Goal: Task Accomplishment & Management: Manage account settings

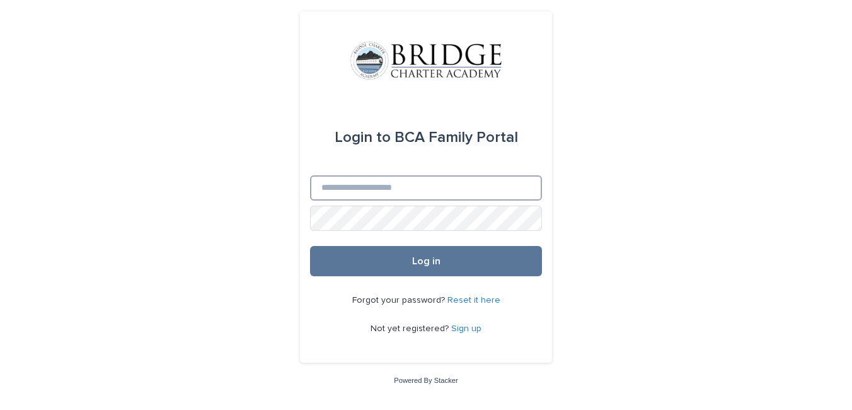
click at [369, 193] on input "Email" at bounding box center [426, 187] width 232 height 25
click at [310, 246] on button "Log in" at bounding box center [426, 261] width 232 height 30
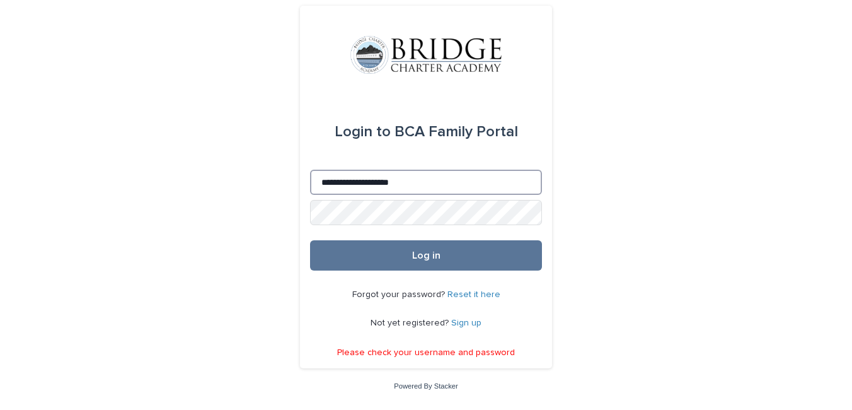
click at [505, 189] on input "**********" at bounding box center [426, 181] width 232 height 25
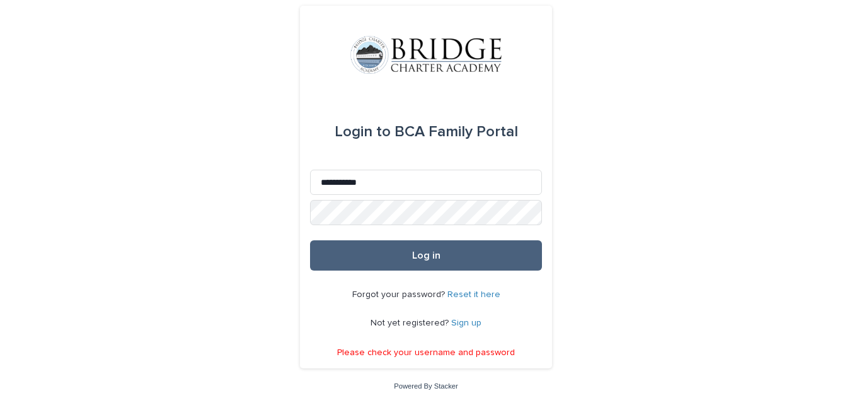
click at [480, 261] on button "Log in" at bounding box center [426, 255] width 232 height 30
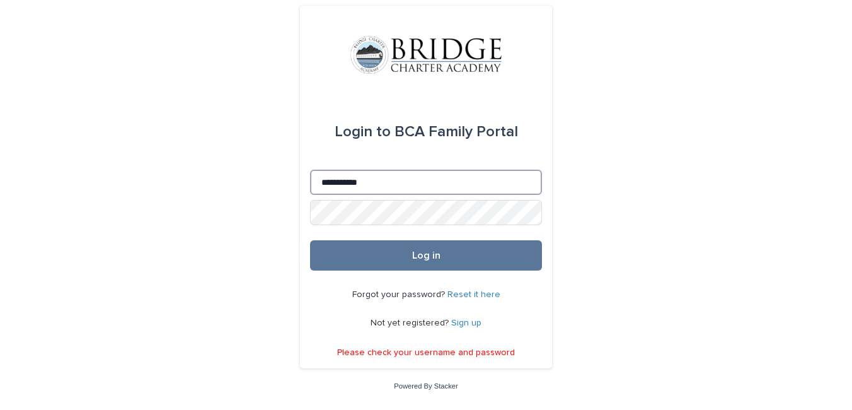
click at [425, 179] on input "**********" at bounding box center [426, 181] width 232 height 25
type input "**********"
click at [310, 240] on button "Log in" at bounding box center [426, 255] width 232 height 30
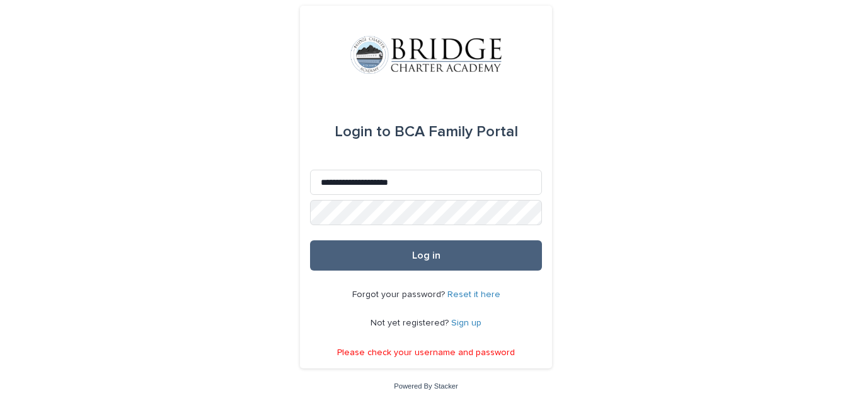
click at [497, 253] on button "Log in" at bounding box center [426, 255] width 232 height 30
click at [459, 260] on button "Log in" at bounding box center [426, 255] width 232 height 30
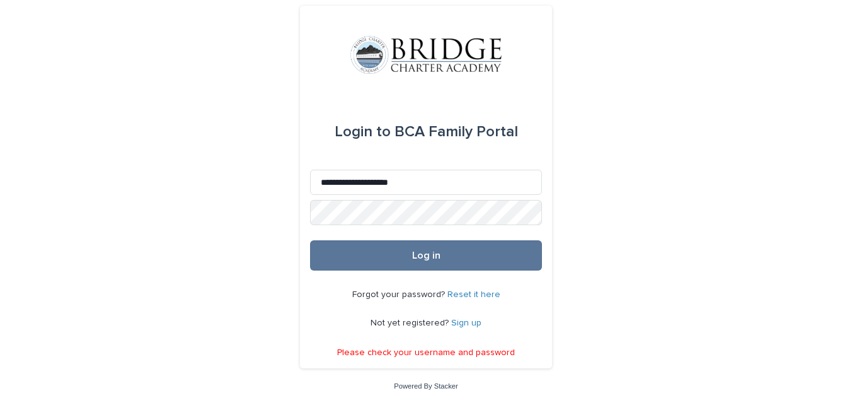
click at [475, 294] on link "Reset it here" at bounding box center [473, 294] width 53 height 9
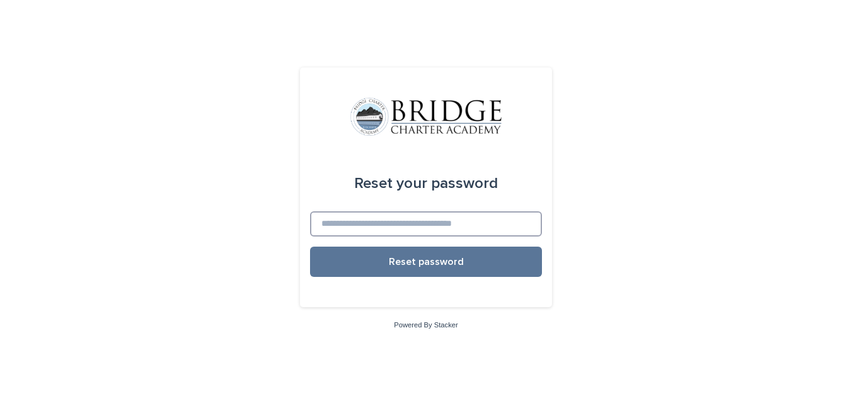
click at [416, 229] on input at bounding box center [426, 223] width 232 height 25
type input "**********"
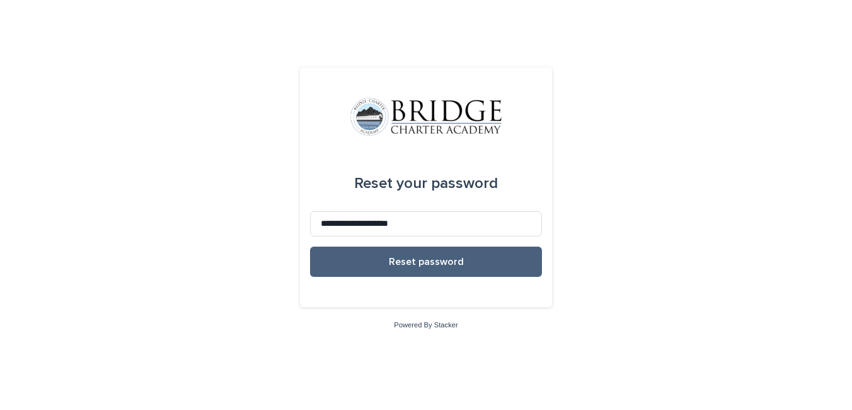
click at [420, 265] on span "Reset password" at bounding box center [426, 261] width 75 height 10
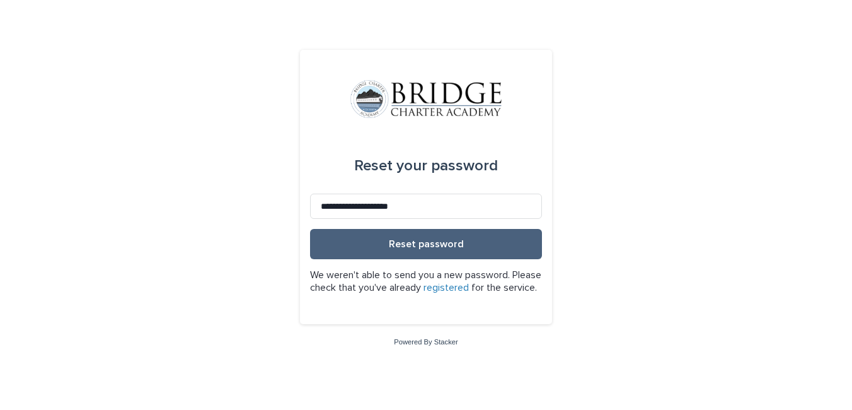
click at [443, 239] on span "Reset password" at bounding box center [426, 244] width 75 height 10
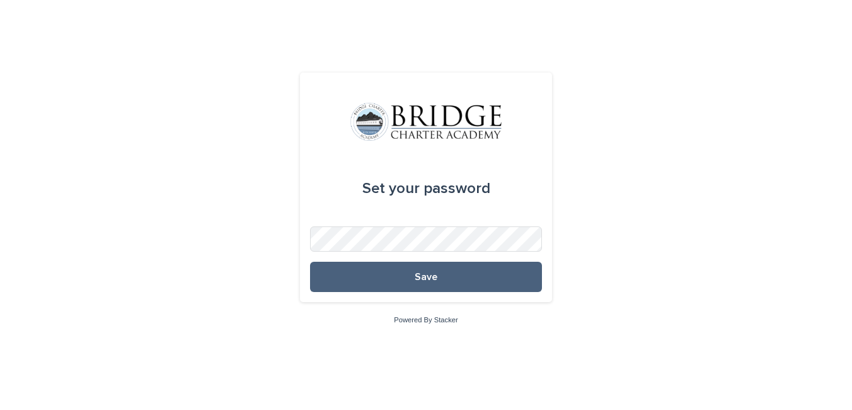
click at [515, 278] on button "Save" at bounding box center [426, 276] width 232 height 30
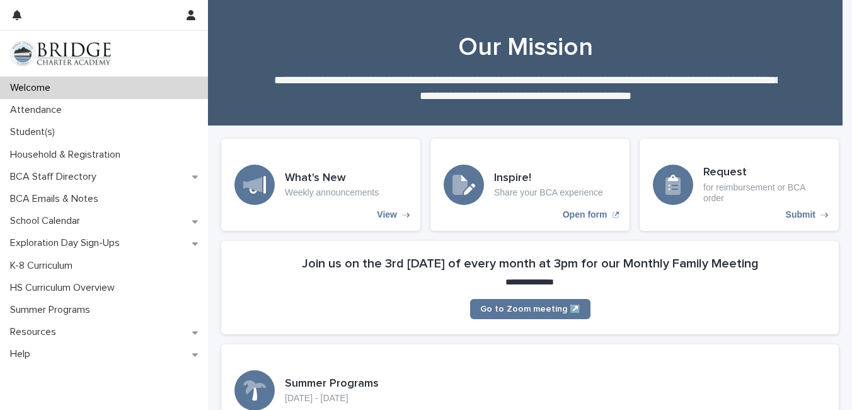
click at [107, 47] on img at bounding box center [60, 53] width 101 height 25
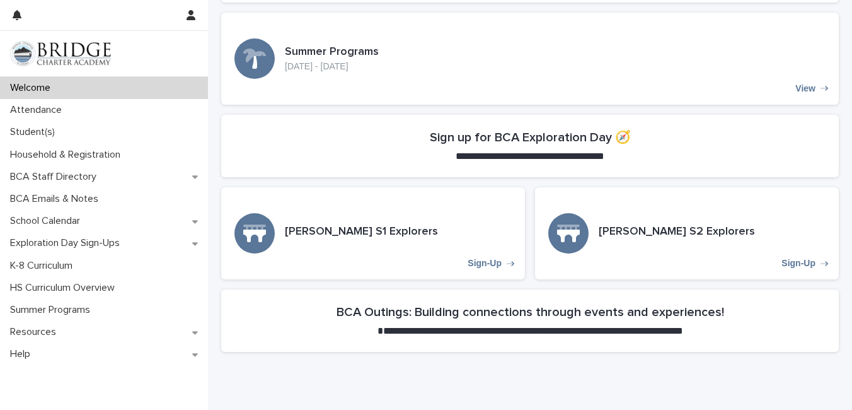
scroll to position [197, 0]
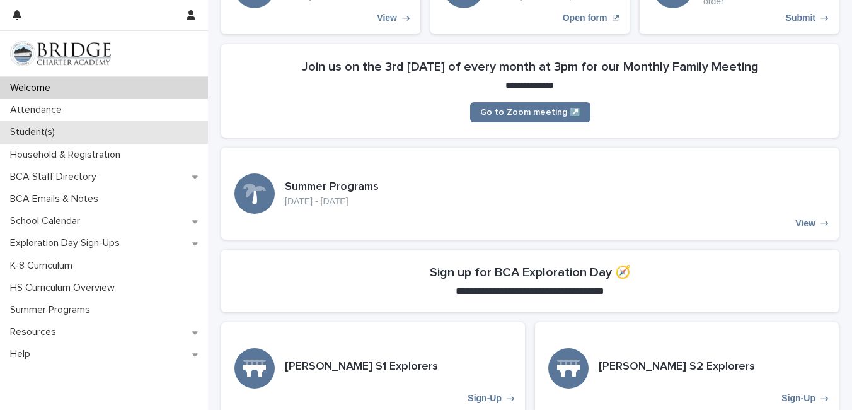
click at [63, 130] on p "Student(s)" at bounding box center [35, 132] width 60 height 12
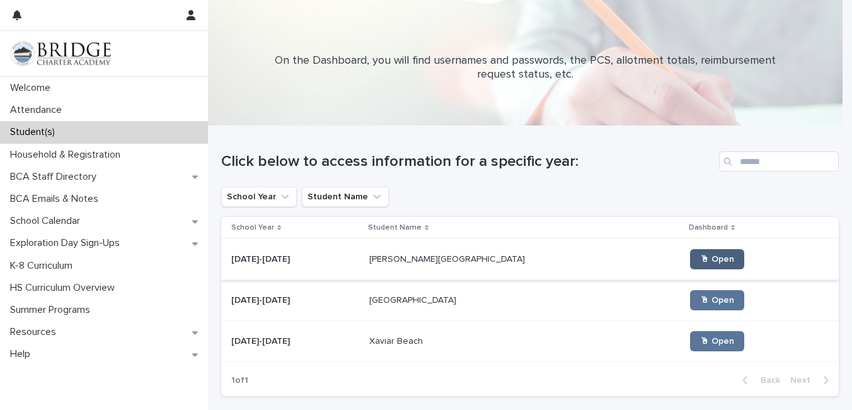
click at [700, 258] on span "🖱 Open" at bounding box center [717, 259] width 34 height 9
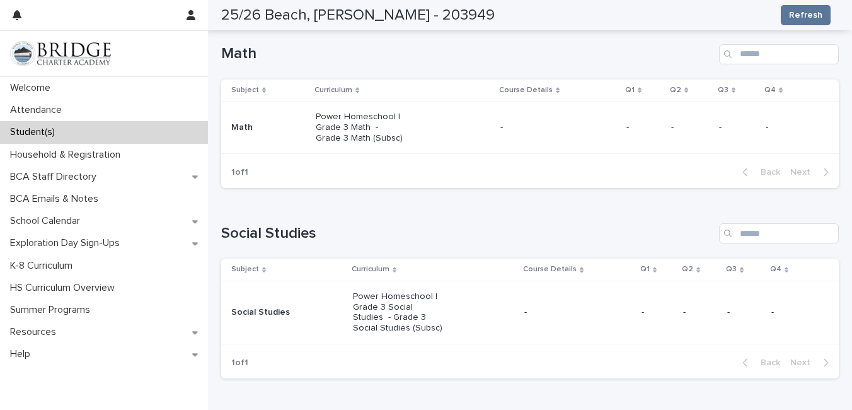
scroll to position [534, 0]
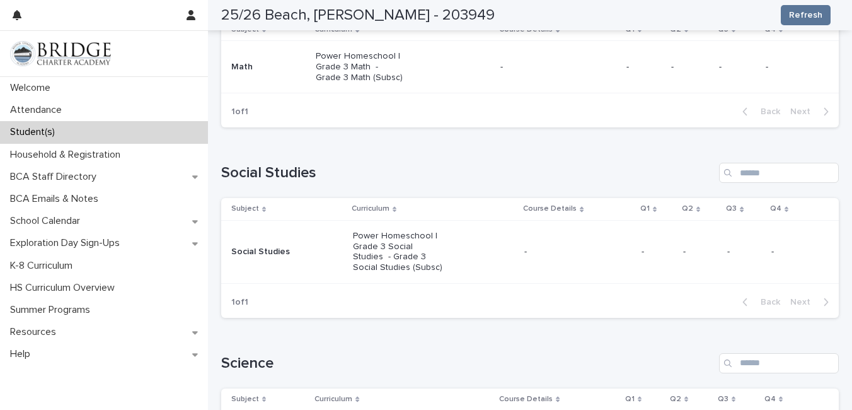
click at [369, 250] on p "Power Homeschool | Grade 3 Social Studies - Grade 3 Social Studies (Subsc)" at bounding box center [398, 252] width 90 height 42
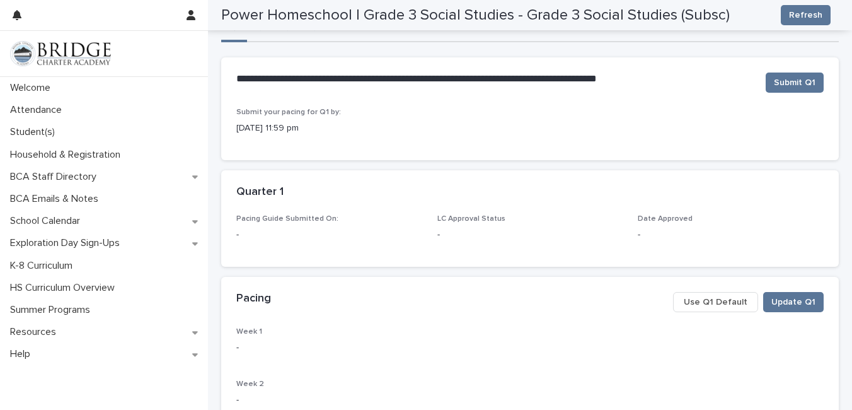
scroll to position [2, 0]
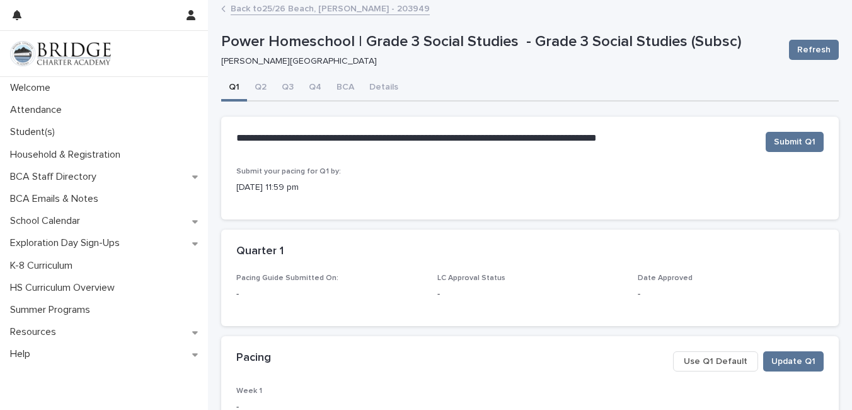
click at [741, 85] on div "Q1 Q2 Q3 Q4 BCA Details" at bounding box center [529, 88] width 617 height 26
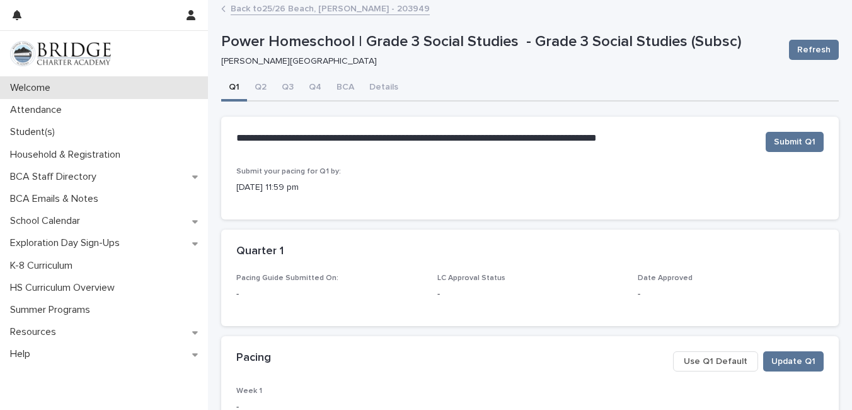
click at [50, 84] on p "Welcome" at bounding box center [32, 88] width 55 height 12
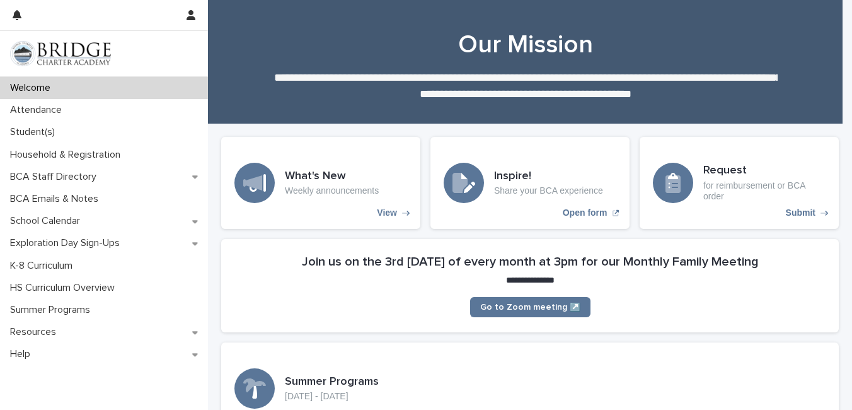
scroll to position [128, 0]
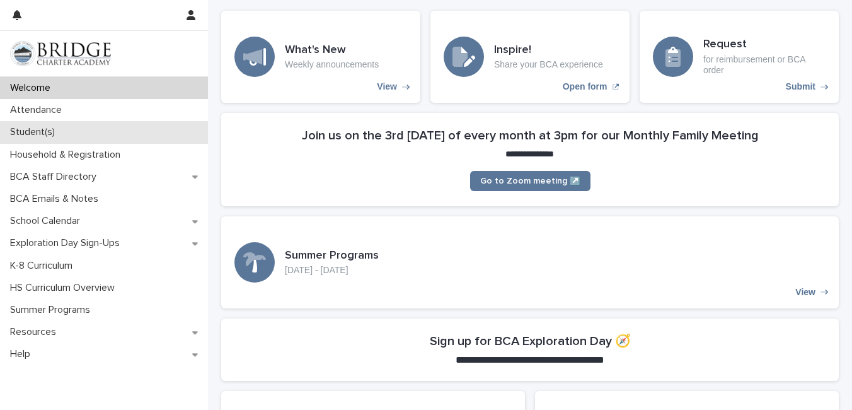
click at [95, 139] on div "Student(s)" at bounding box center [104, 132] width 208 height 22
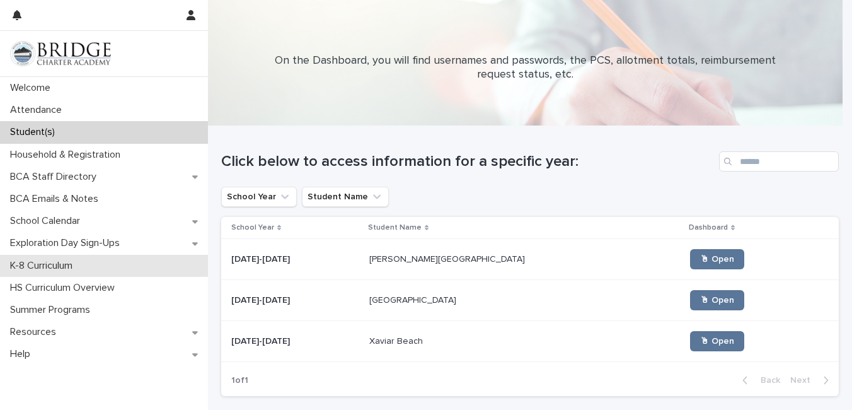
click at [91, 267] on div "K-8 Curriculum" at bounding box center [104, 266] width 208 height 22
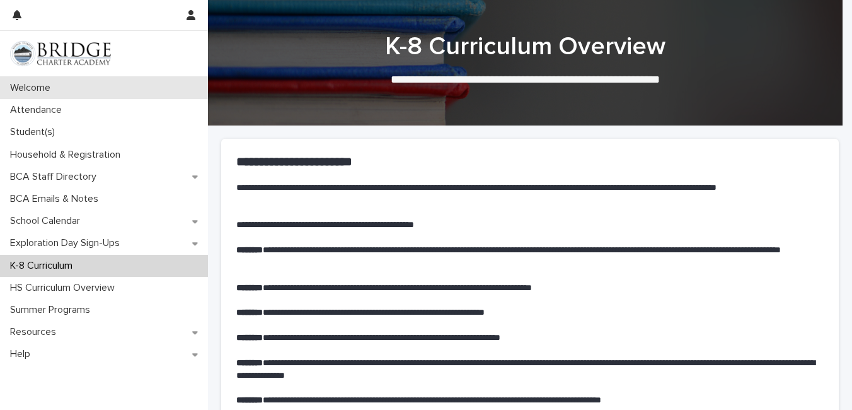
click at [52, 89] on p "Welcome" at bounding box center [32, 88] width 55 height 12
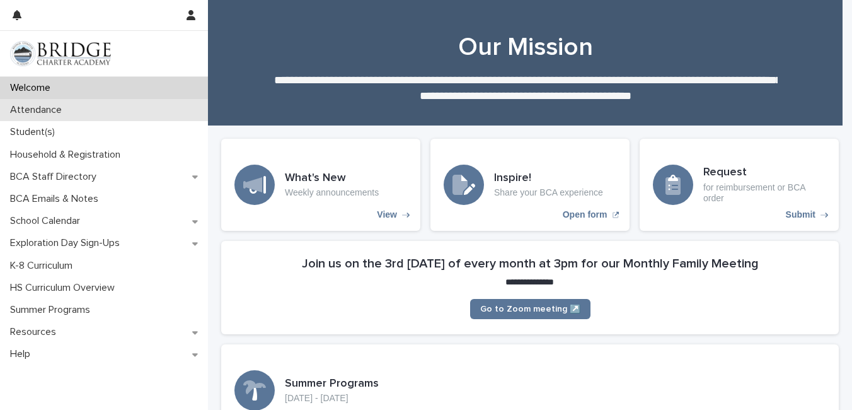
click at [47, 106] on p "Attendance" at bounding box center [38, 110] width 67 height 12
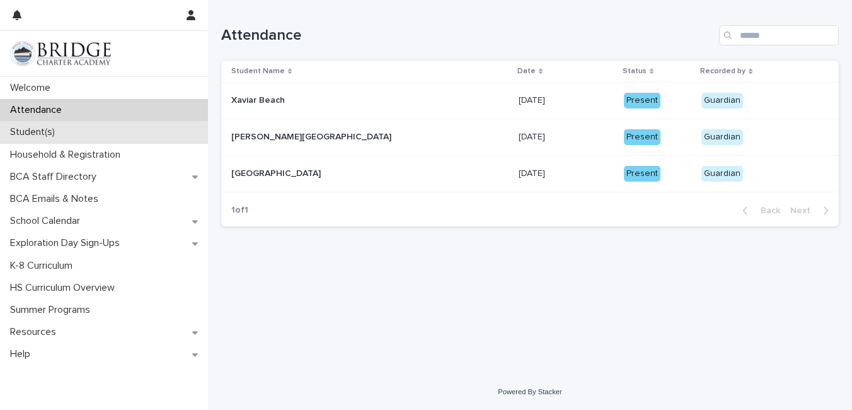
click at [41, 131] on p "Student(s)" at bounding box center [35, 132] width 60 height 12
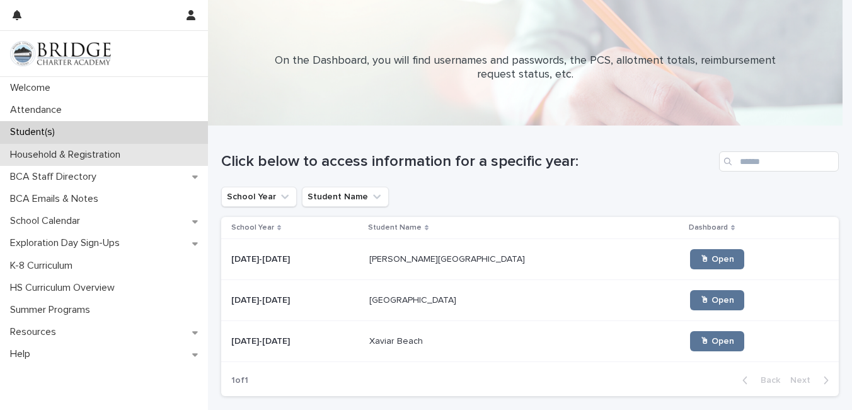
click at [60, 151] on p "Household & Registration" at bounding box center [67, 155] width 125 height 12
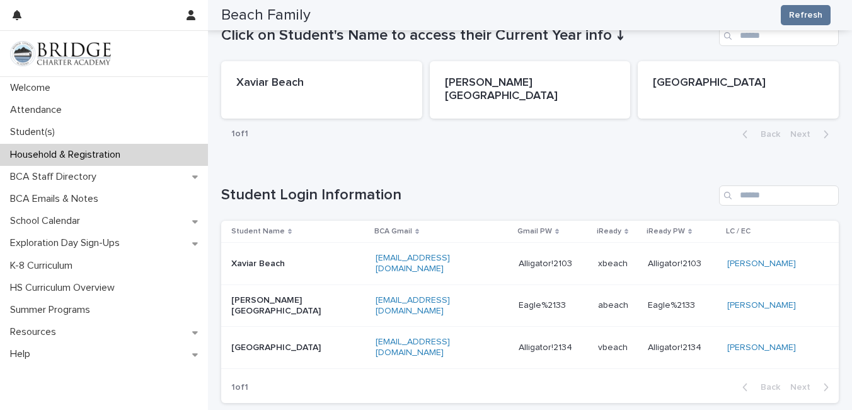
scroll to position [716, 0]
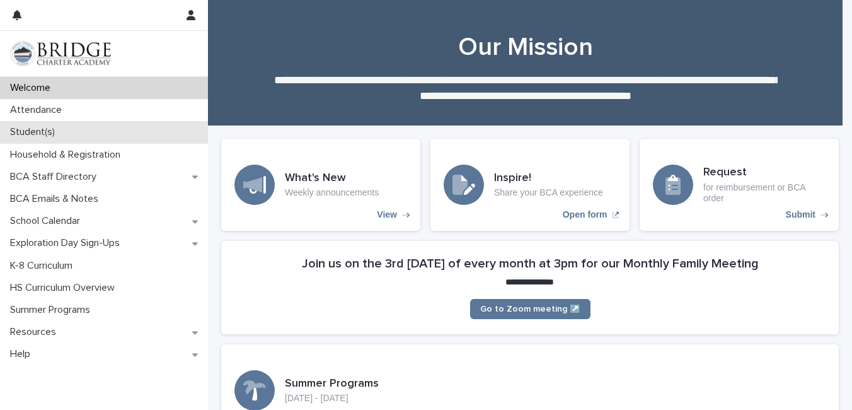
click at [66, 129] on div "Student(s)" at bounding box center [104, 132] width 208 height 22
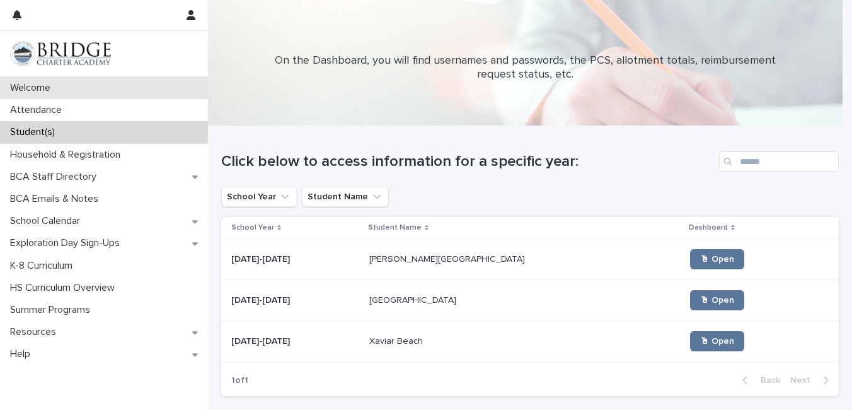
click at [59, 93] on p "Welcome" at bounding box center [32, 88] width 55 height 12
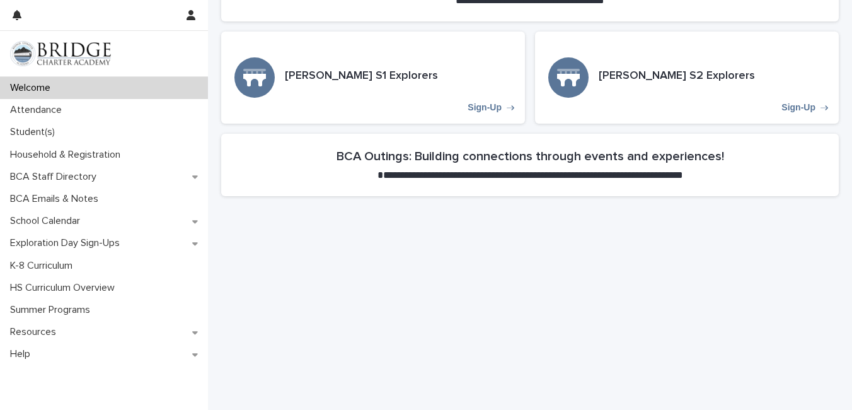
scroll to position [454, 0]
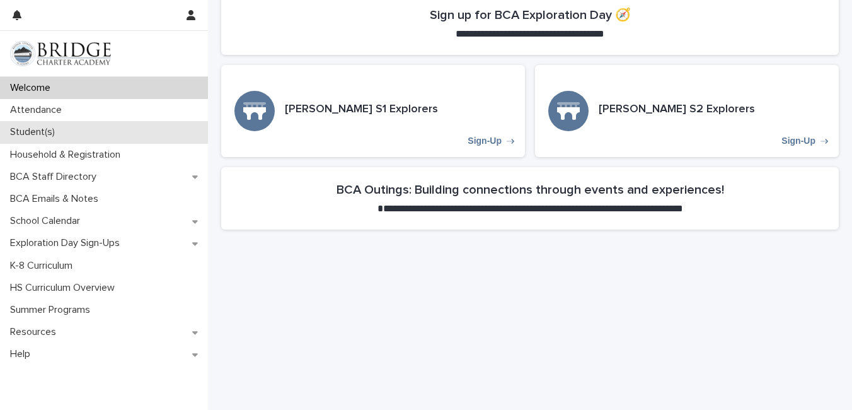
click at [86, 134] on div "Student(s)" at bounding box center [104, 132] width 208 height 22
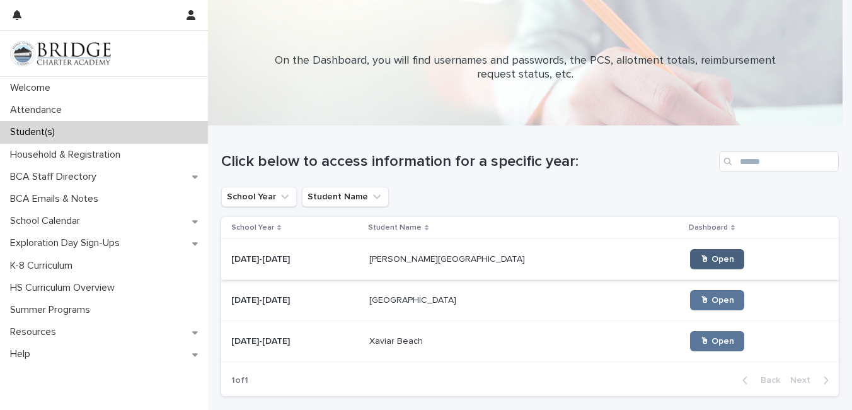
click at [700, 260] on span "🖱 Open" at bounding box center [717, 259] width 34 height 9
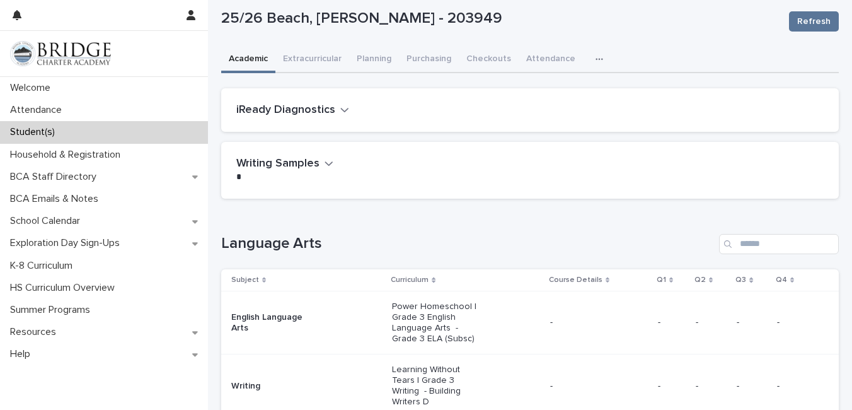
scroll to position [33, 0]
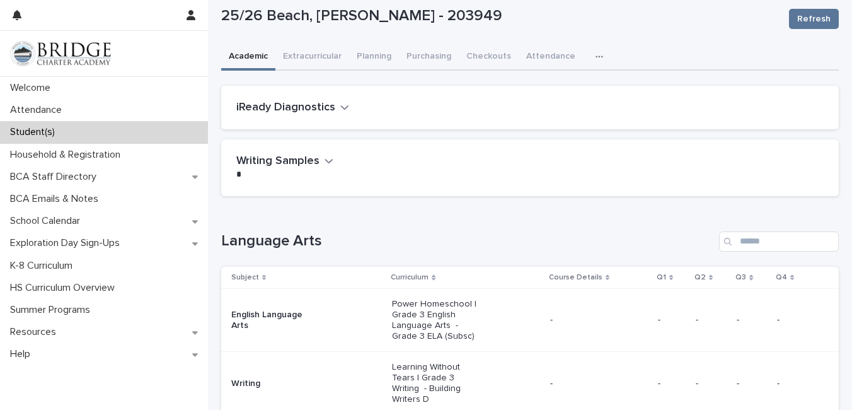
click at [47, 135] on p "Student(s)" at bounding box center [35, 132] width 60 height 12
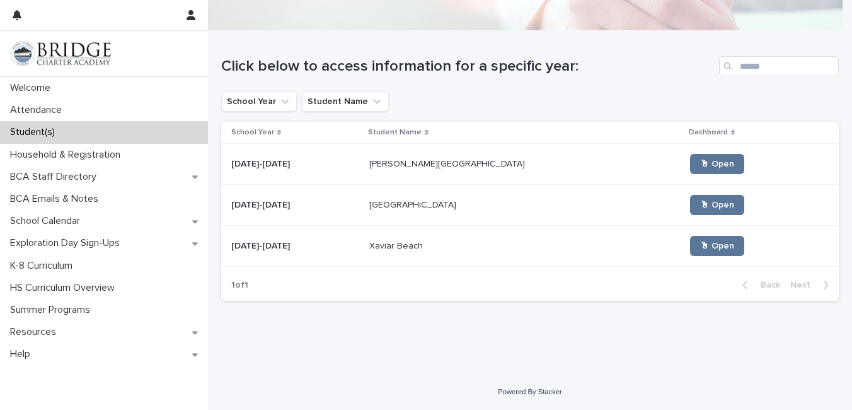
scroll to position [11, 0]
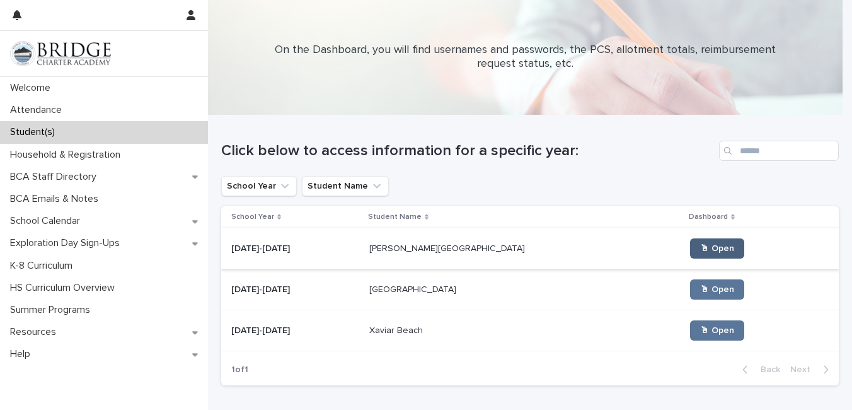
click at [700, 244] on span "🖱 Open" at bounding box center [717, 248] width 34 height 9
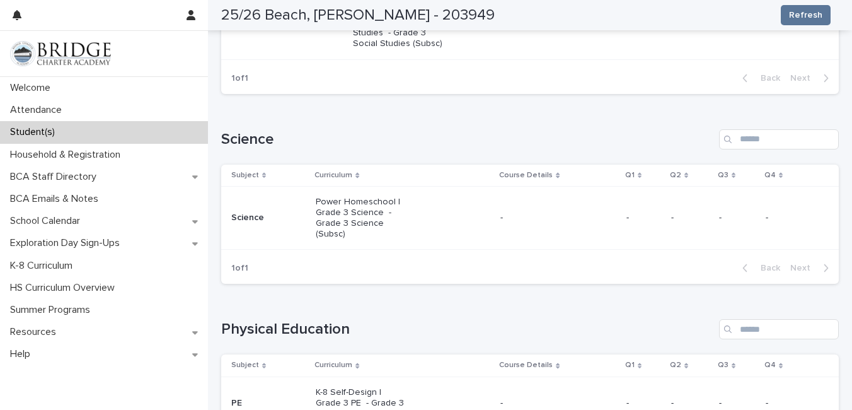
scroll to position [735, 0]
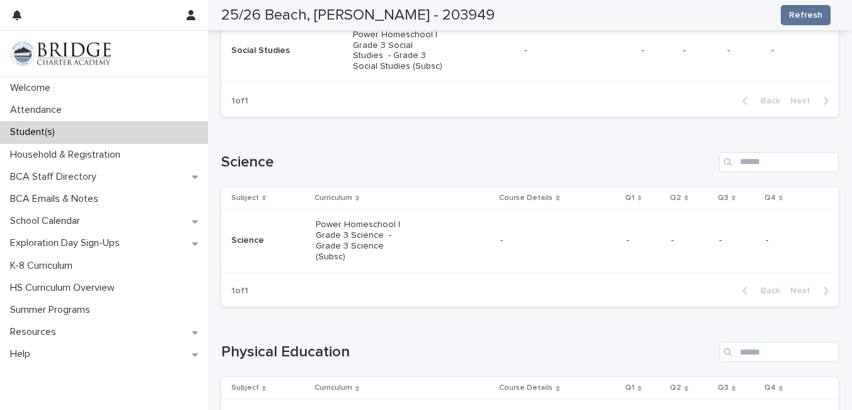
click at [367, 219] on p "Power Homeschool | Grade 3 Science - Grade 3 Science (Subsc)" at bounding box center [361, 240] width 90 height 42
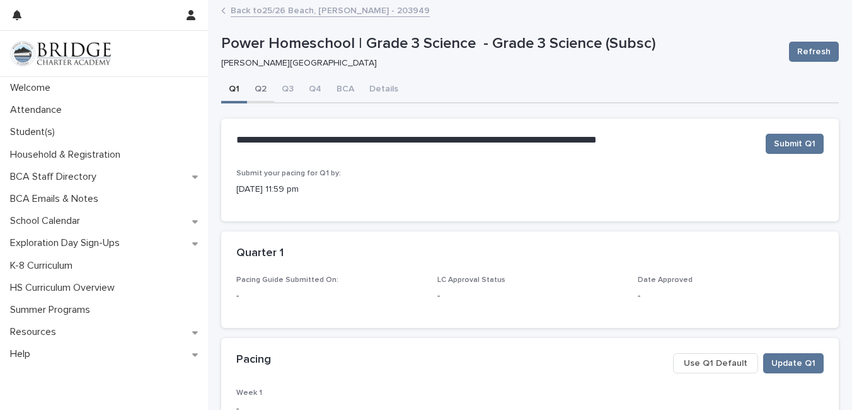
click at [259, 92] on button "Q2" at bounding box center [260, 90] width 27 height 26
click at [238, 89] on button "Q1" at bounding box center [234, 90] width 26 height 26
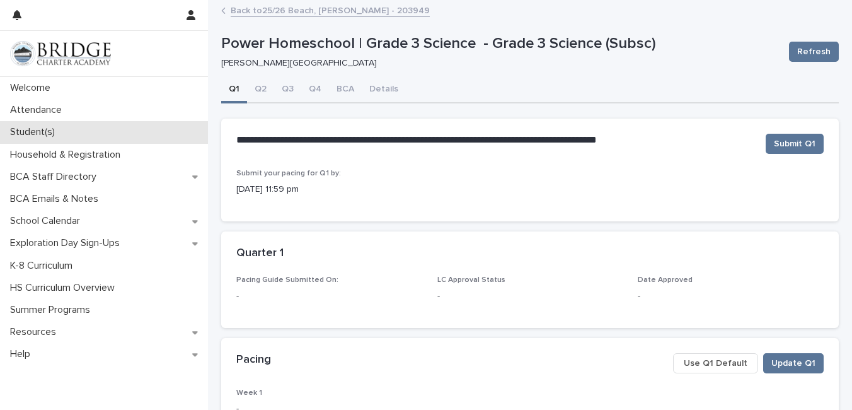
click at [34, 132] on p "Student(s)" at bounding box center [35, 132] width 60 height 12
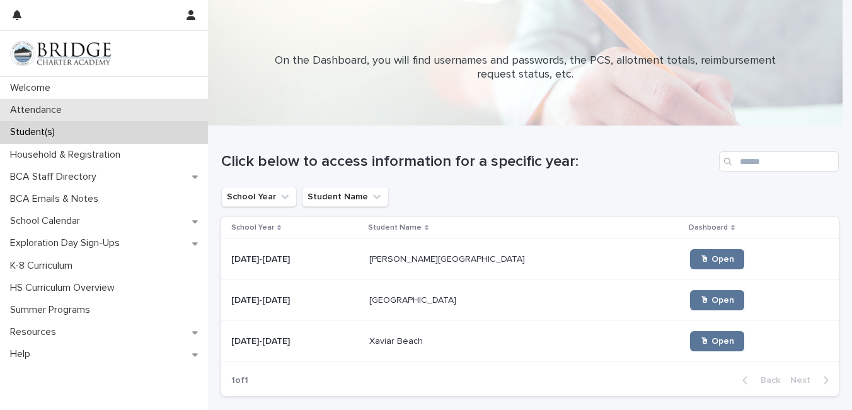
click at [33, 110] on p "Attendance" at bounding box center [38, 110] width 67 height 12
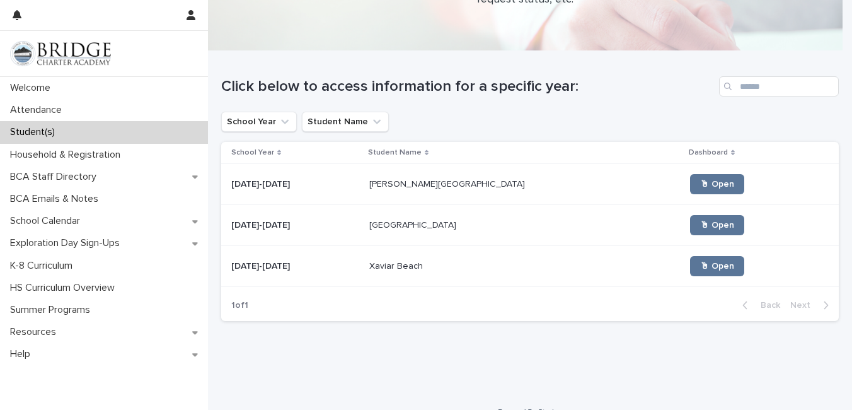
scroll to position [95, 0]
